Goal: Transaction & Acquisition: Purchase product/service

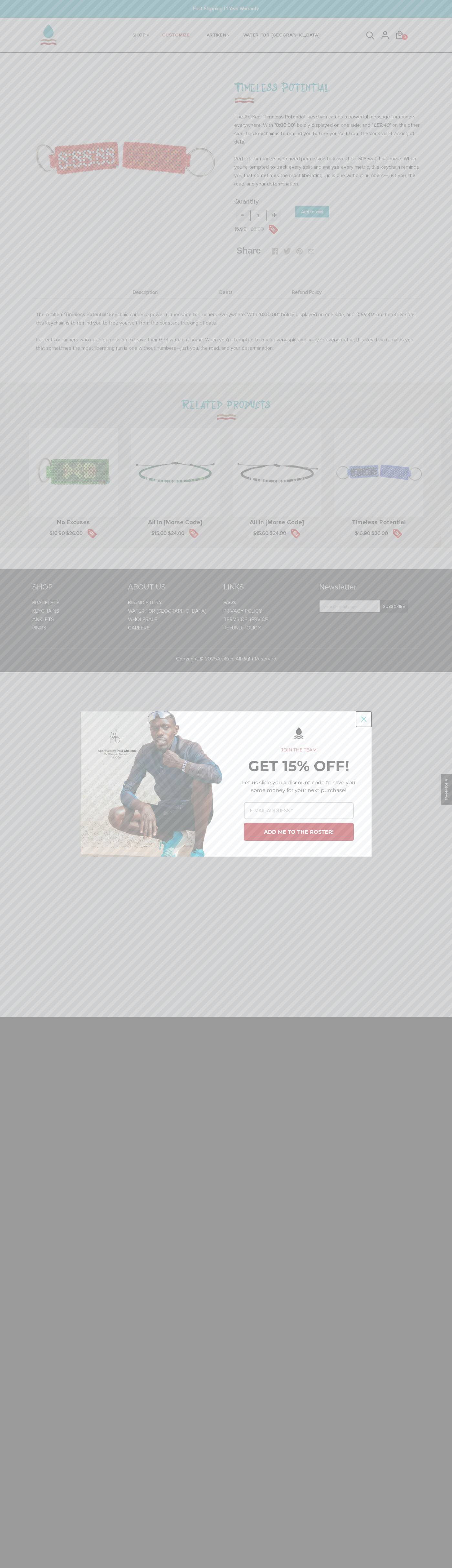
click at [364, 719] on icon "close icon" at bounding box center [364, 719] width 5 height 5
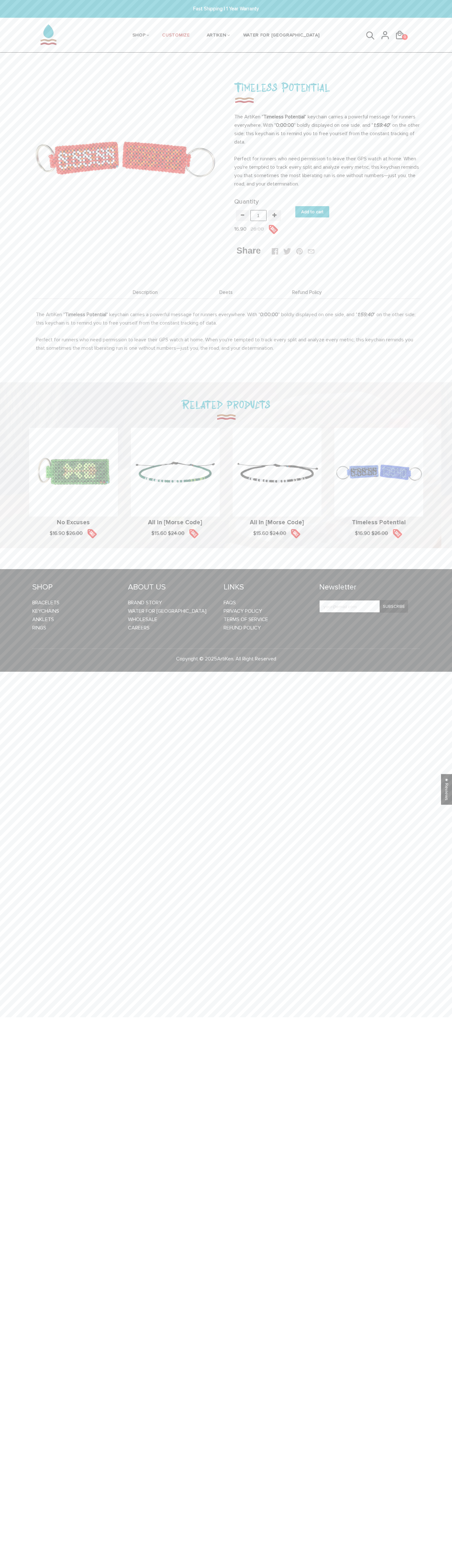
click at [313, 206] on input "Add to cart" at bounding box center [312, 212] width 34 height 12
type input "Adding.."
